Goal: Task Accomplishment & Management: Complete application form

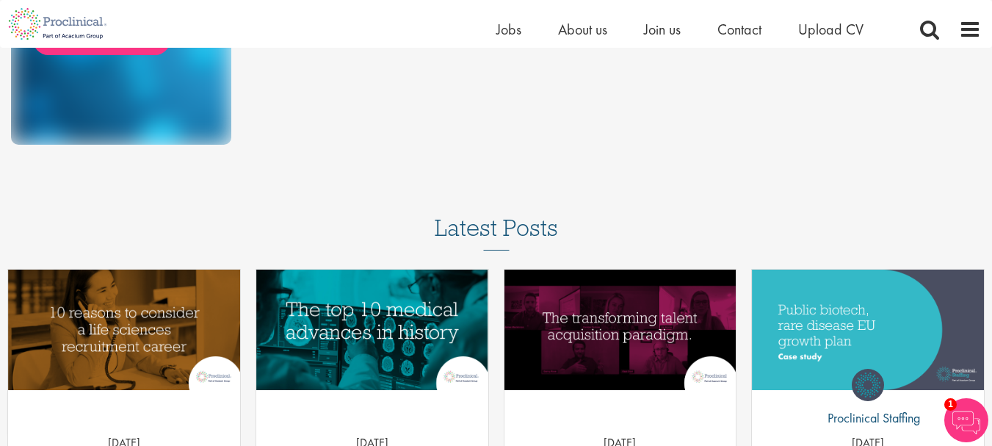
scroll to position [301, 0]
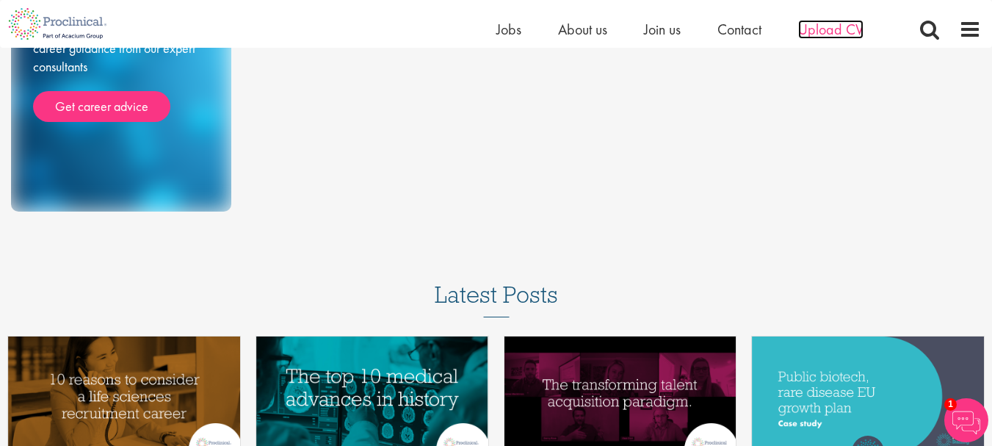
click at [811, 23] on span "Upload CV" at bounding box center [830, 29] width 65 height 19
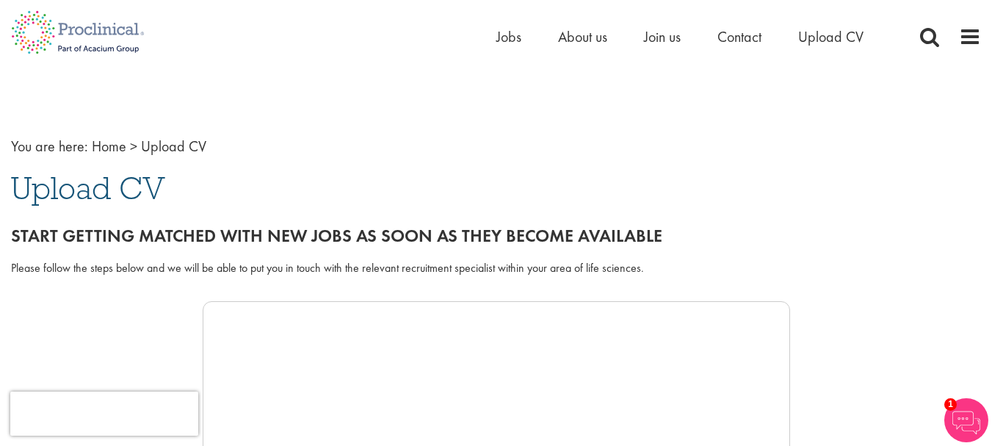
click at [172, 145] on span "Upload CV" at bounding box center [173, 146] width 65 height 19
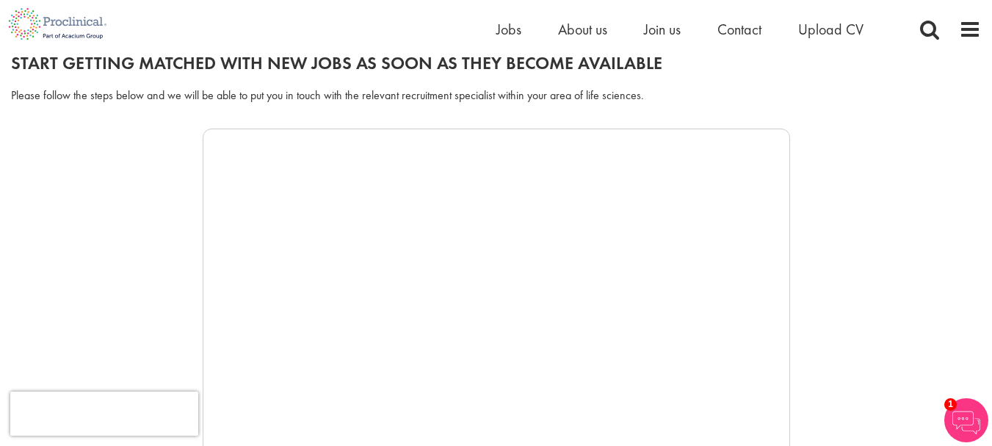
scroll to position [214, 0]
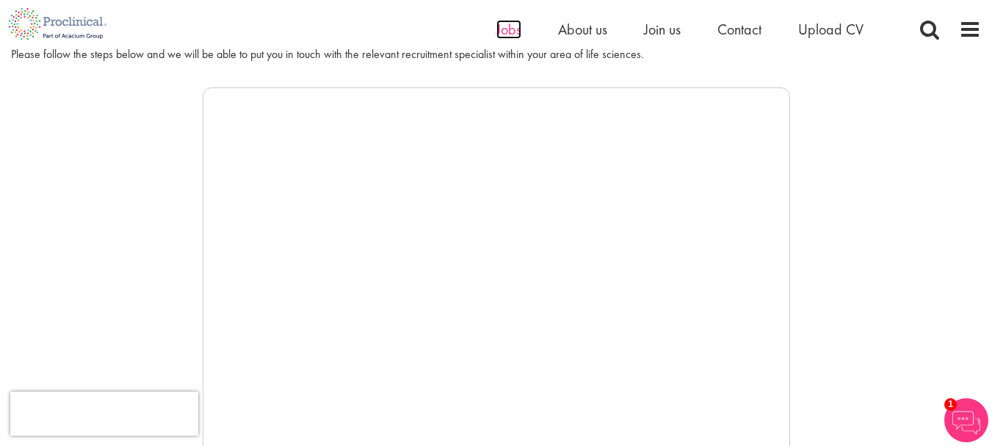
click at [513, 29] on span "Jobs" at bounding box center [508, 29] width 25 height 19
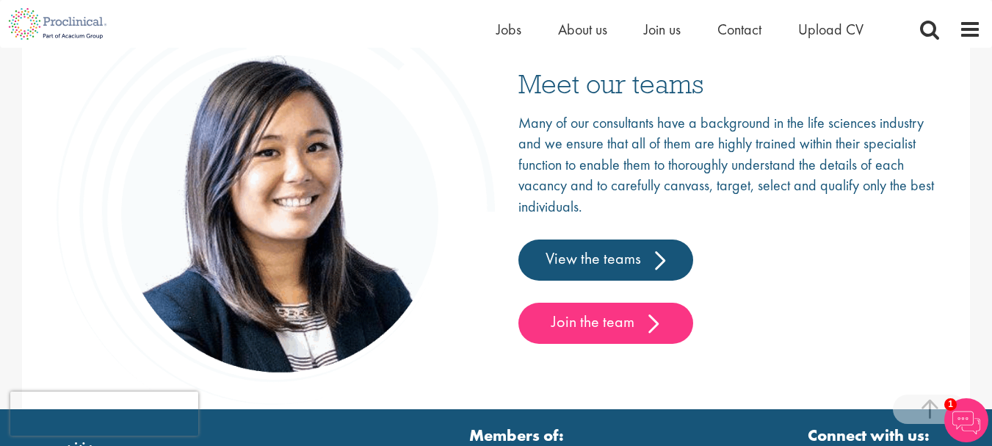
scroll to position [2359, 0]
